Goal: Information Seeking & Learning: Learn about a topic

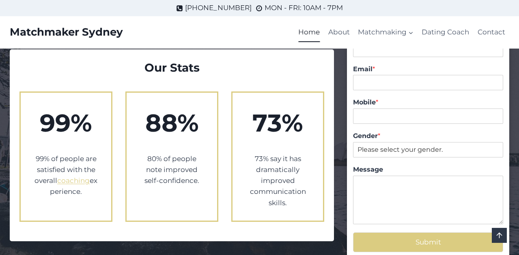
scroll to position [1222, 0]
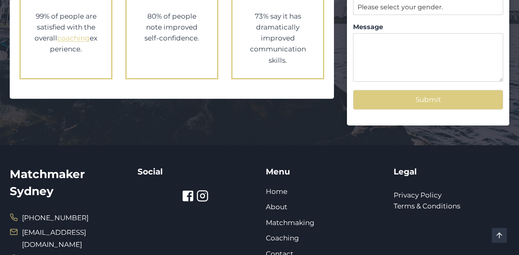
scroll to position [1551, 0]
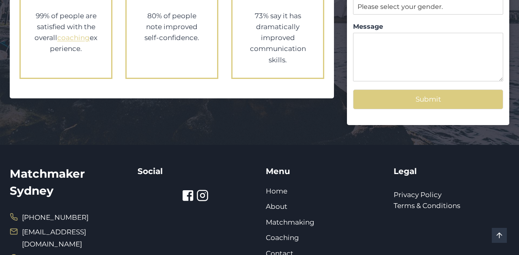
click at [190, 190] on icon at bounding box center [188, 196] width 12 height 12
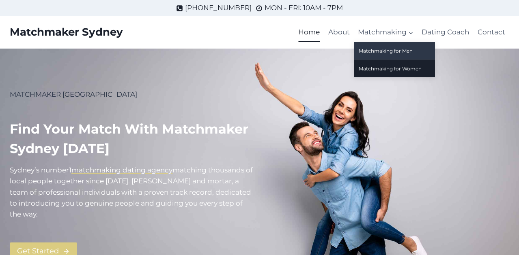
click at [382, 54] on link "Matchmaking for Men" at bounding box center [394, 50] width 81 height 17
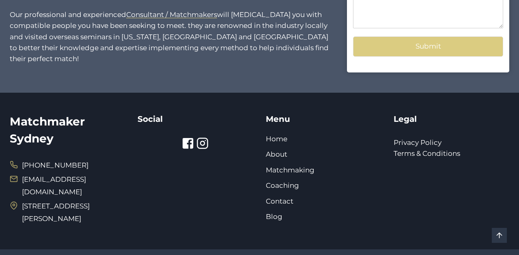
scroll to position [859, 0]
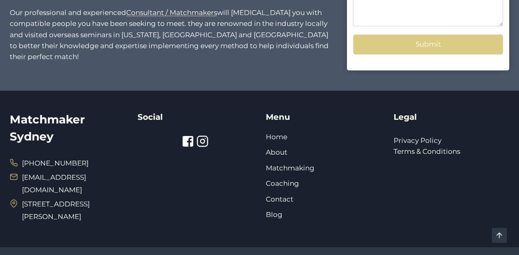
click at [205, 142] on icon at bounding box center [202, 141] width 12 height 12
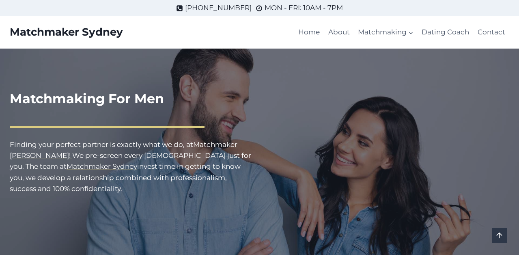
scroll to position [858, 0]
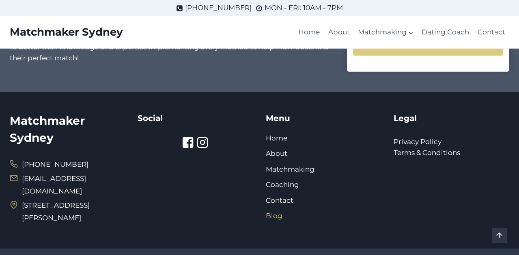
click at [273, 216] on link "Blog" at bounding box center [274, 216] width 17 height 8
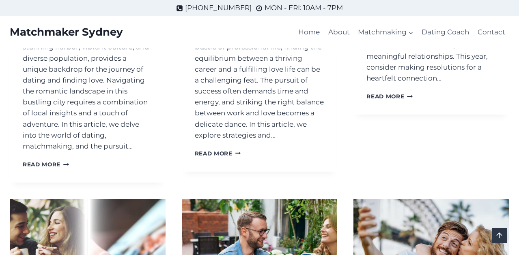
scroll to position [983, 0]
